Goal: Transaction & Acquisition: Purchase product/service

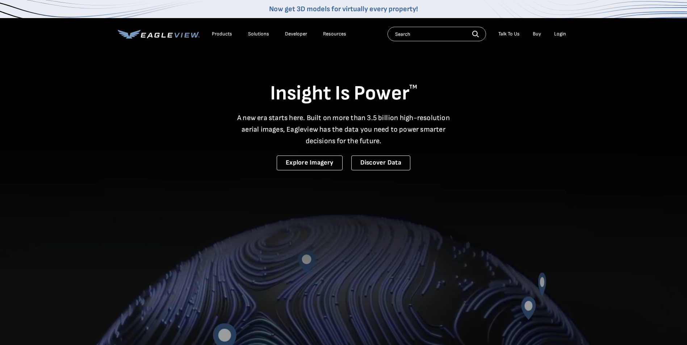
click at [559, 34] on div "Login" at bounding box center [560, 34] width 12 height 7
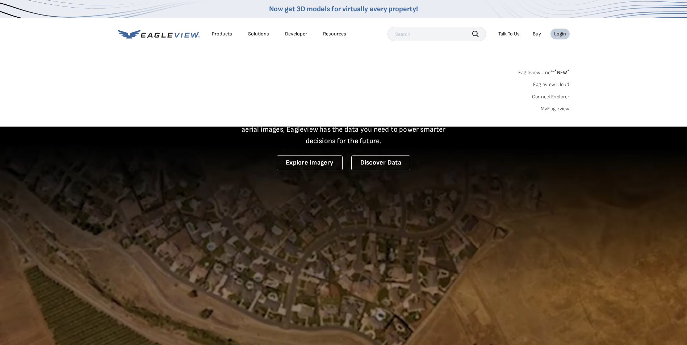
click at [558, 34] on div "Login" at bounding box center [560, 34] width 12 height 7
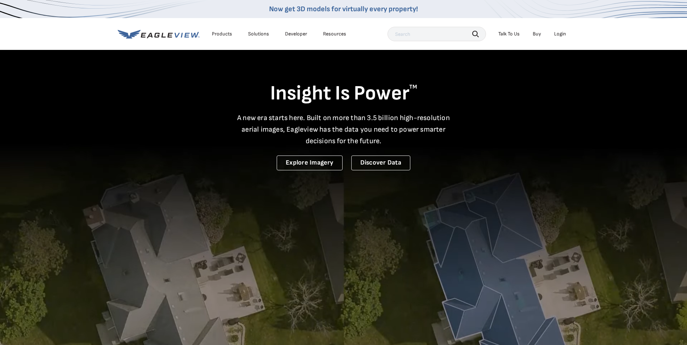
click at [561, 35] on div "Login" at bounding box center [560, 34] width 12 height 7
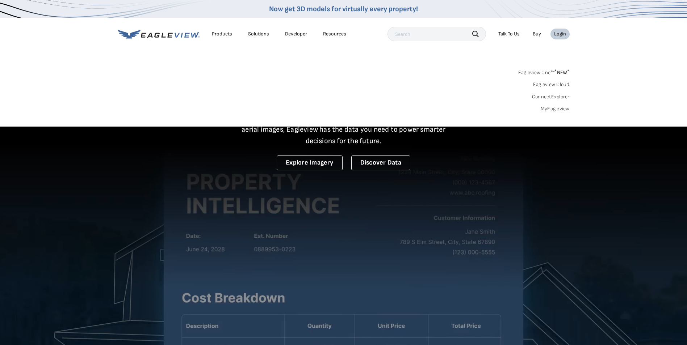
click at [553, 110] on link "MyEagleview" at bounding box center [555, 109] width 29 height 7
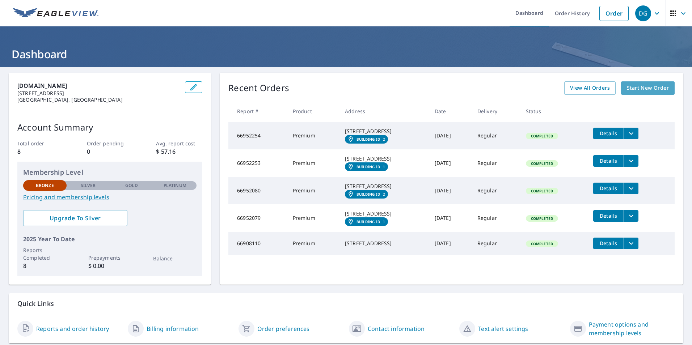
click at [642, 88] on span "Start New Order" at bounding box center [648, 88] width 42 height 9
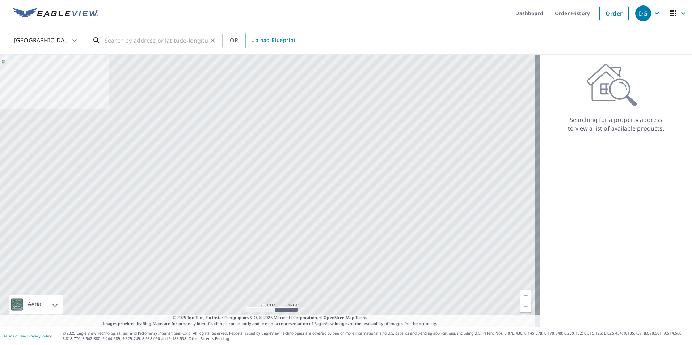
click at [122, 43] on input "text" at bounding box center [156, 40] width 103 height 20
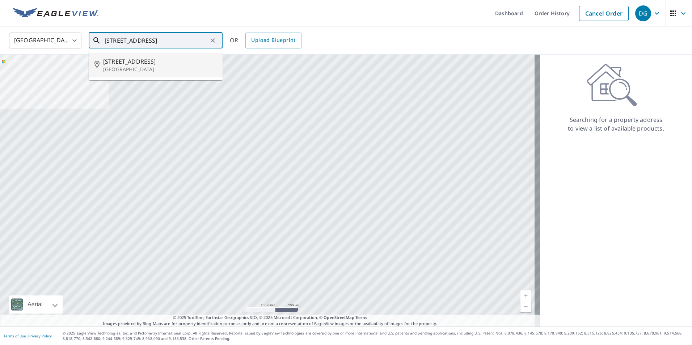
click at [117, 67] on p "[GEOGRAPHIC_DATA]" at bounding box center [160, 69] width 114 height 7
type input "[STREET_ADDRESS]"
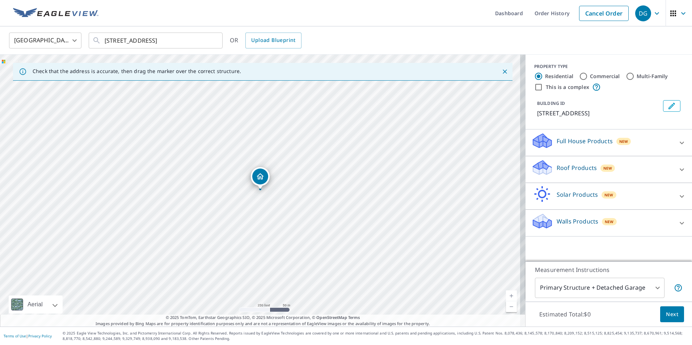
click at [561, 167] on p "Roof Products" at bounding box center [577, 168] width 40 height 9
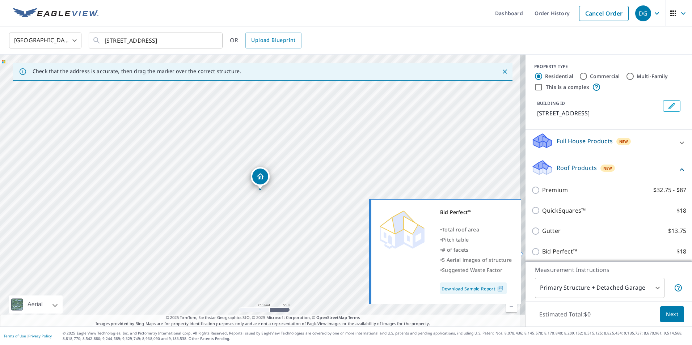
click at [484, 290] on link "Download Sample Report" at bounding box center [473, 289] width 67 height 12
click at [532, 253] on input "Bid Perfect™ $18" at bounding box center [537, 252] width 11 height 9
checkbox input "true"
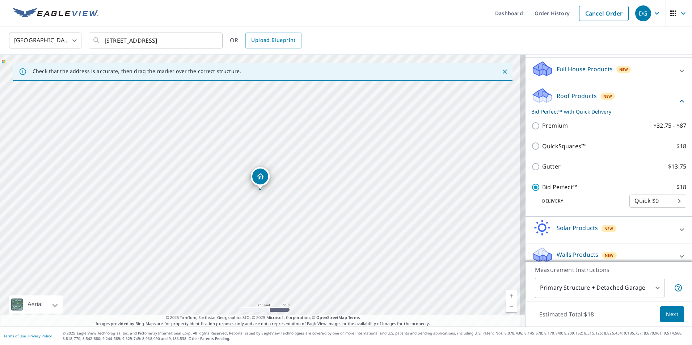
scroll to position [72, 0]
click at [671, 315] on span "Next" at bounding box center [672, 314] width 12 height 9
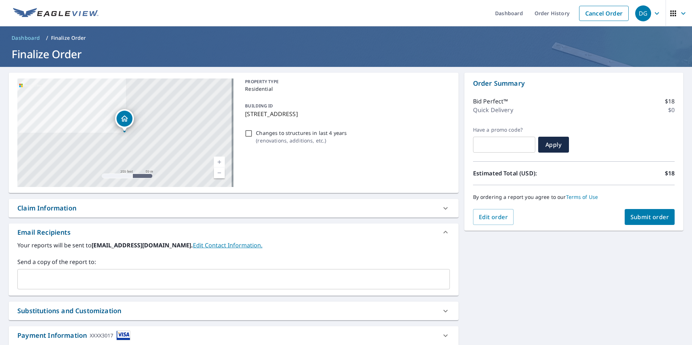
click at [644, 218] on span "Submit order" at bounding box center [650, 217] width 39 height 8
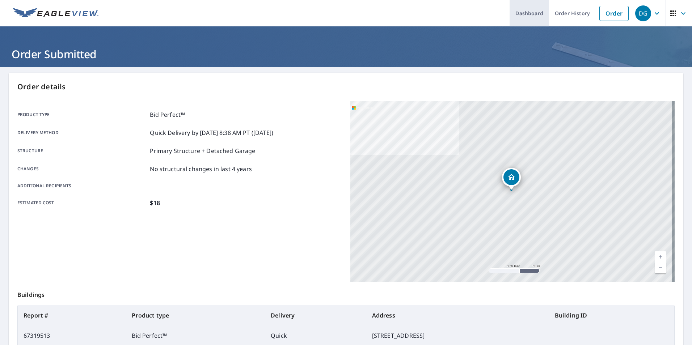
click at [520, 17] on link "Dashboard" at bounding box center [529, 13] width 39 height 26
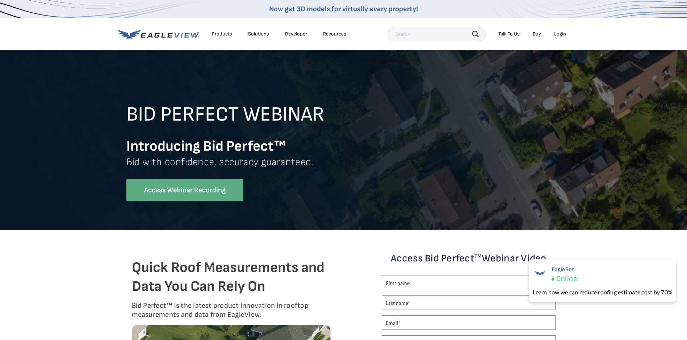
click at [214, 193] on link "Access Webinar Recording" at bounding box center [184, 190] width 117 height 22
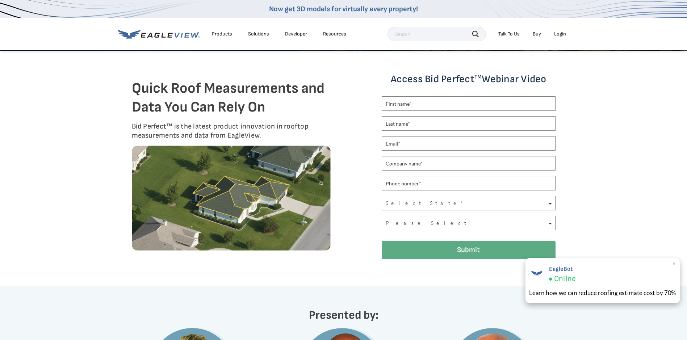
click at [561, 277] on span "Online" at bounding box center [565, 278] width 22 height 9
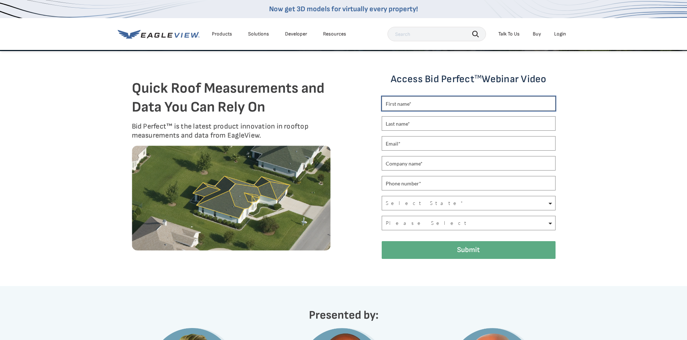
click at [423, 103] on input "text" at bounding box center [469, 103] width 174 height 14
type input "daniel"
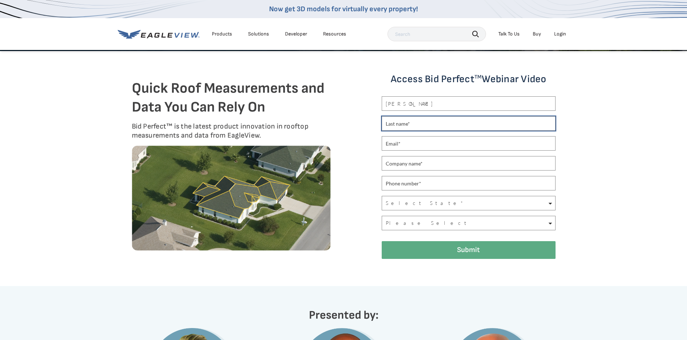
type input "Grosse"
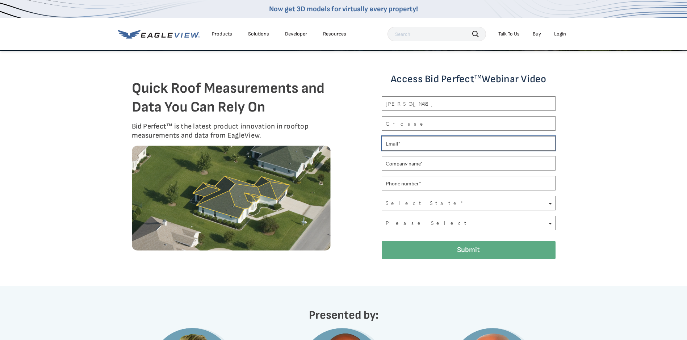
type input "grosseconstructionservices@yahoo.com"
type input "Card real Estate services LLC"
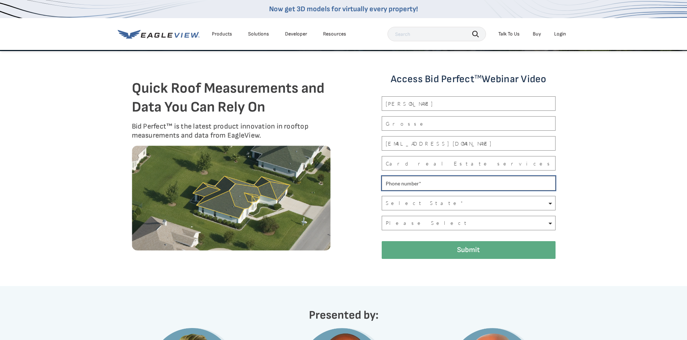
type input "17404042085"
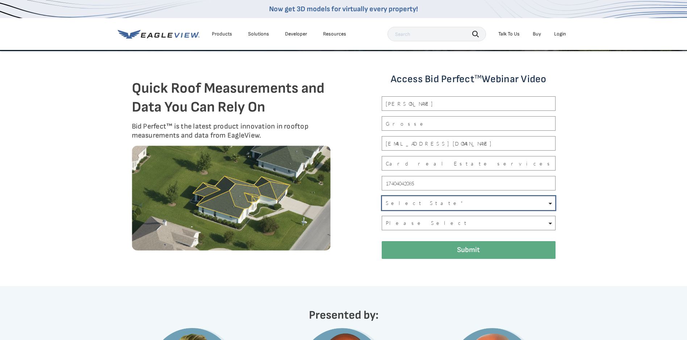
select select "Ohio"
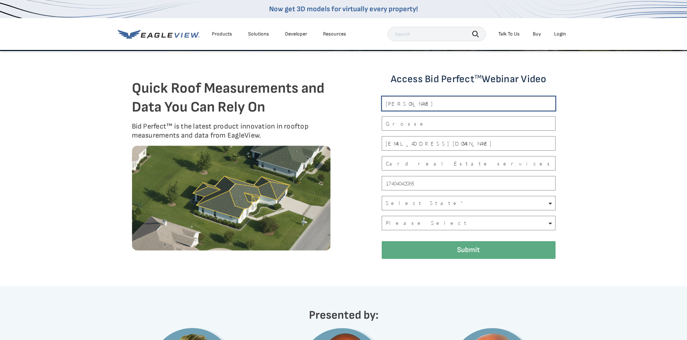
type input "Daniel"
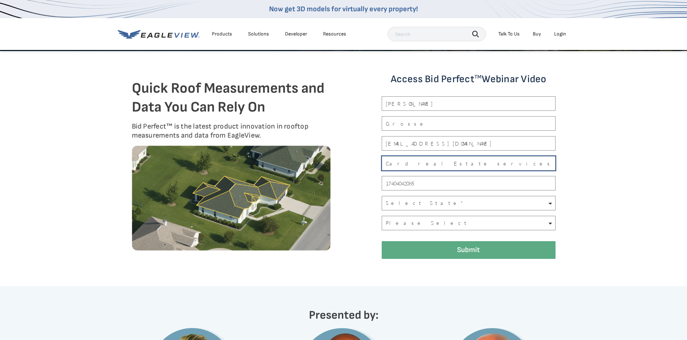
click at [461, 164] on input "Card real Estate services LLC" at bounding box center [469, 163] width 174 height 14
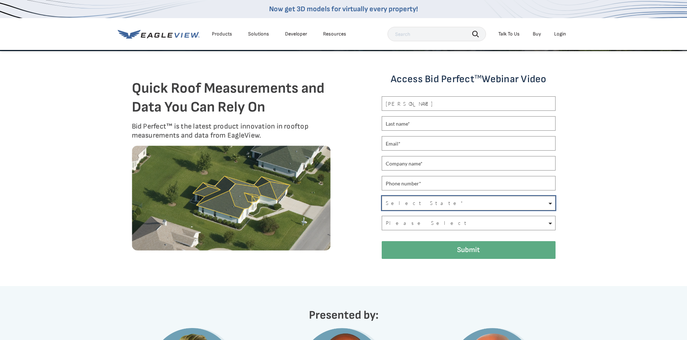
select select
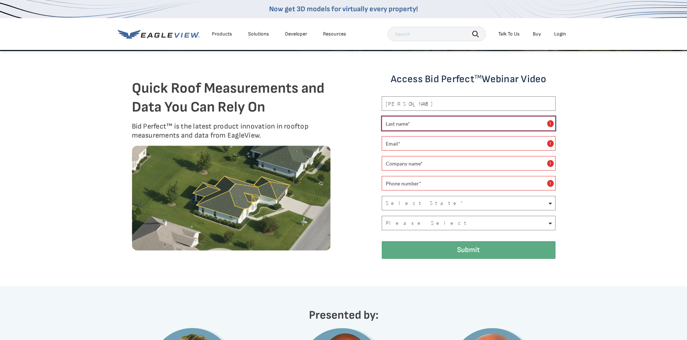
click at [420, 119] on input "text" at bounding box center [469, 123] width 174 height 14
click at [351, 175] on div "Quick Roof Measurements and Data You Can Rely On Bid Perfect™ is the latest pro…" at bounding box center [344, 169] width 424 height 192
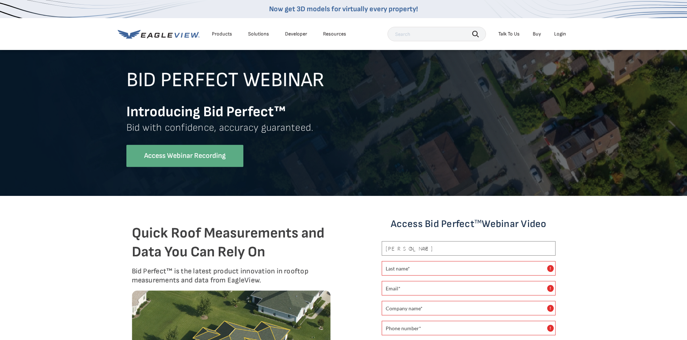
scroll to position [0, 0]
